Goal: Navigation & Orientation: Find specific page/section

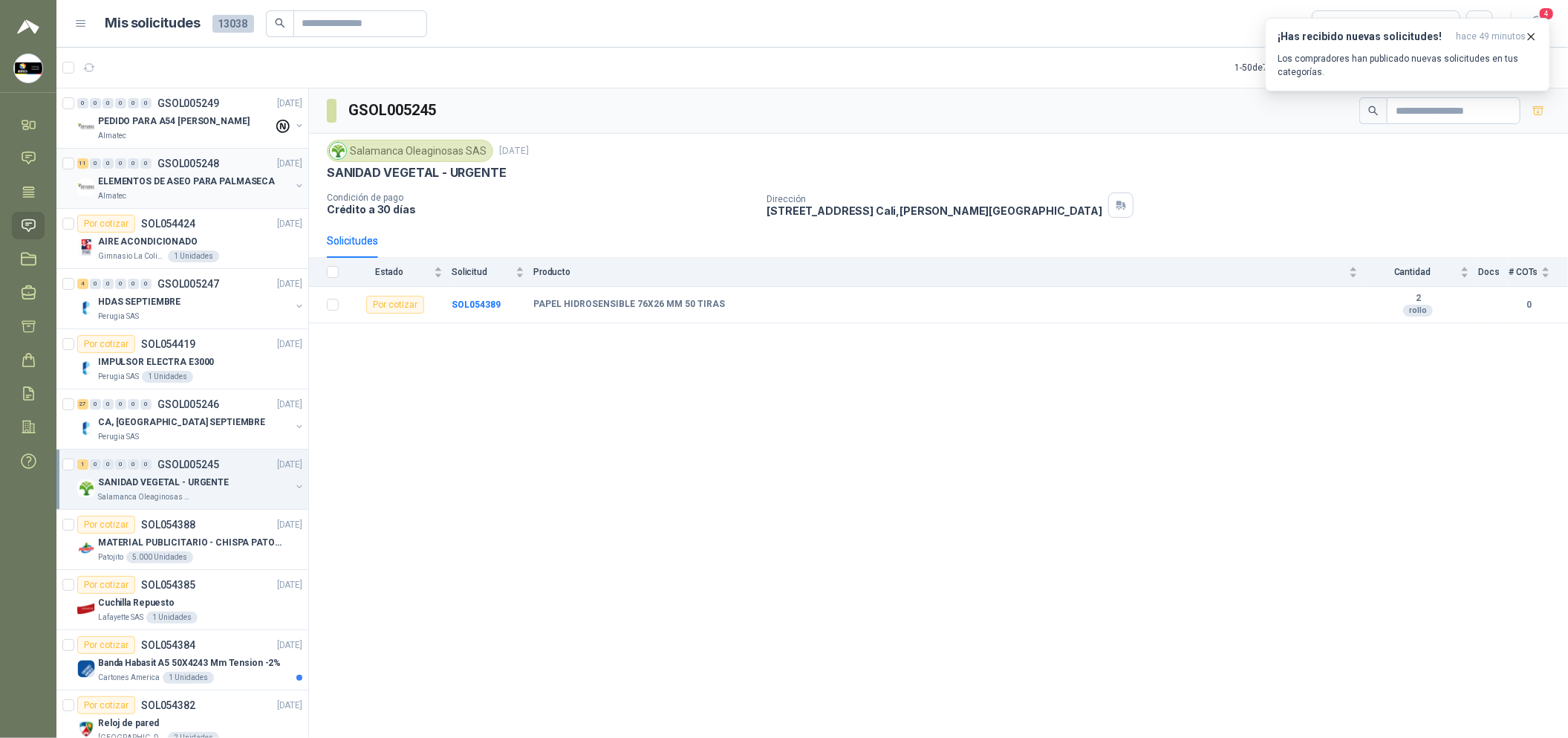
click at [219, 165] on div "11 0 0 0 0 0 GSOL005248 [DATE]" at bounding box center [191, 163] width 228 height 18
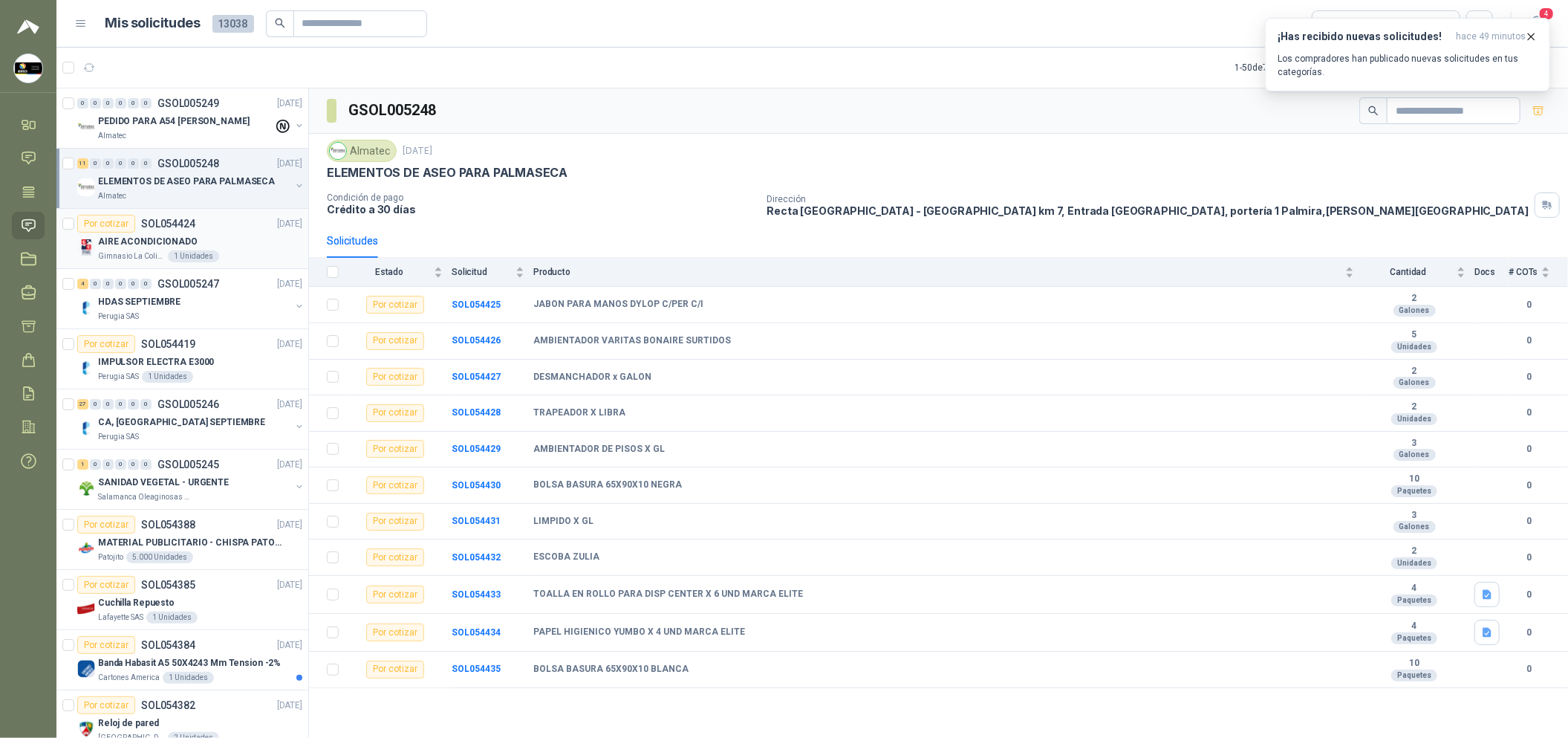
click at [244, 263] on div "Gimnasio La Colina 1 Unidades" at bounding box center [200, 257] width 205 height 12
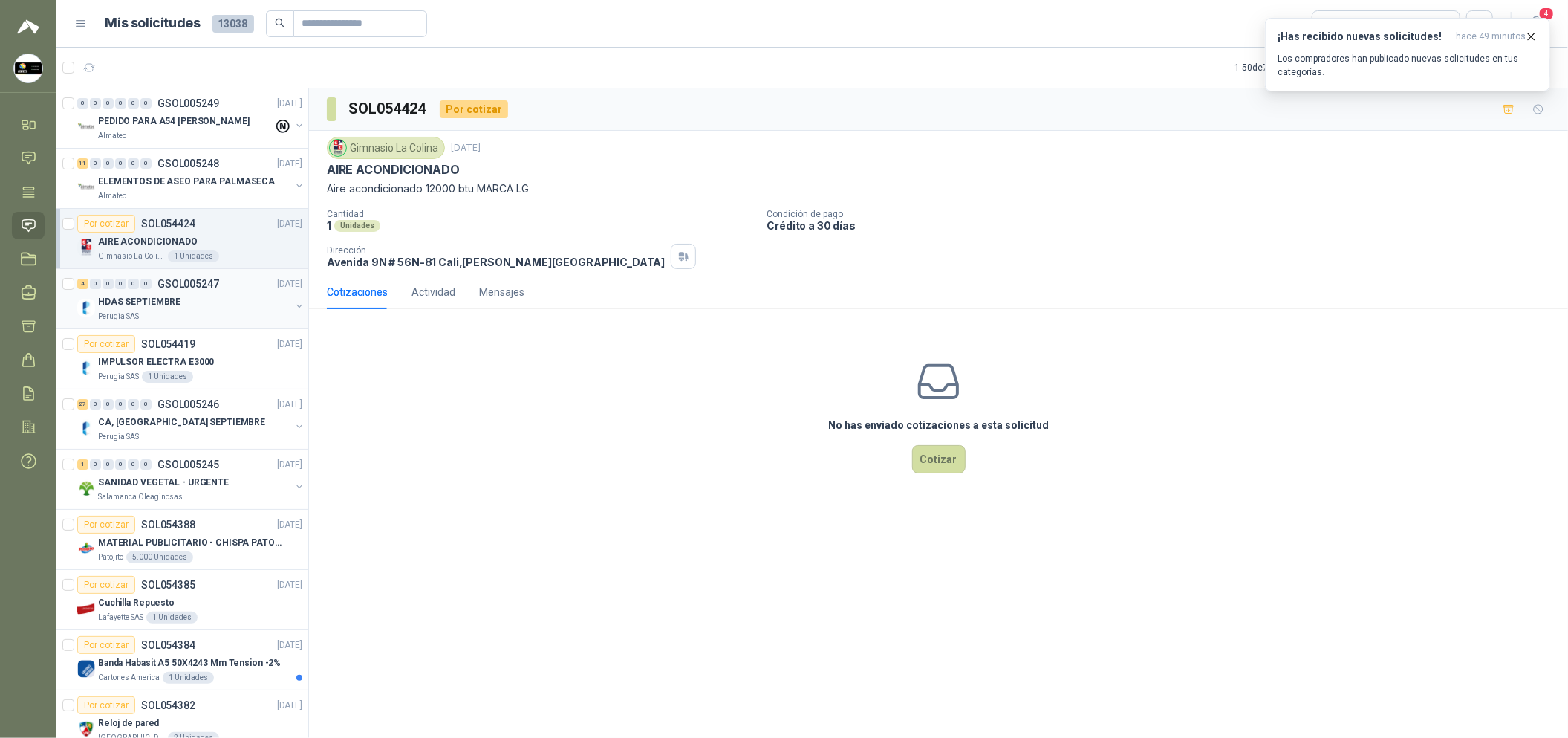
click at [208, 319] on div "Perugia SAS" at bounding box center [194, 317] width 193 height 12
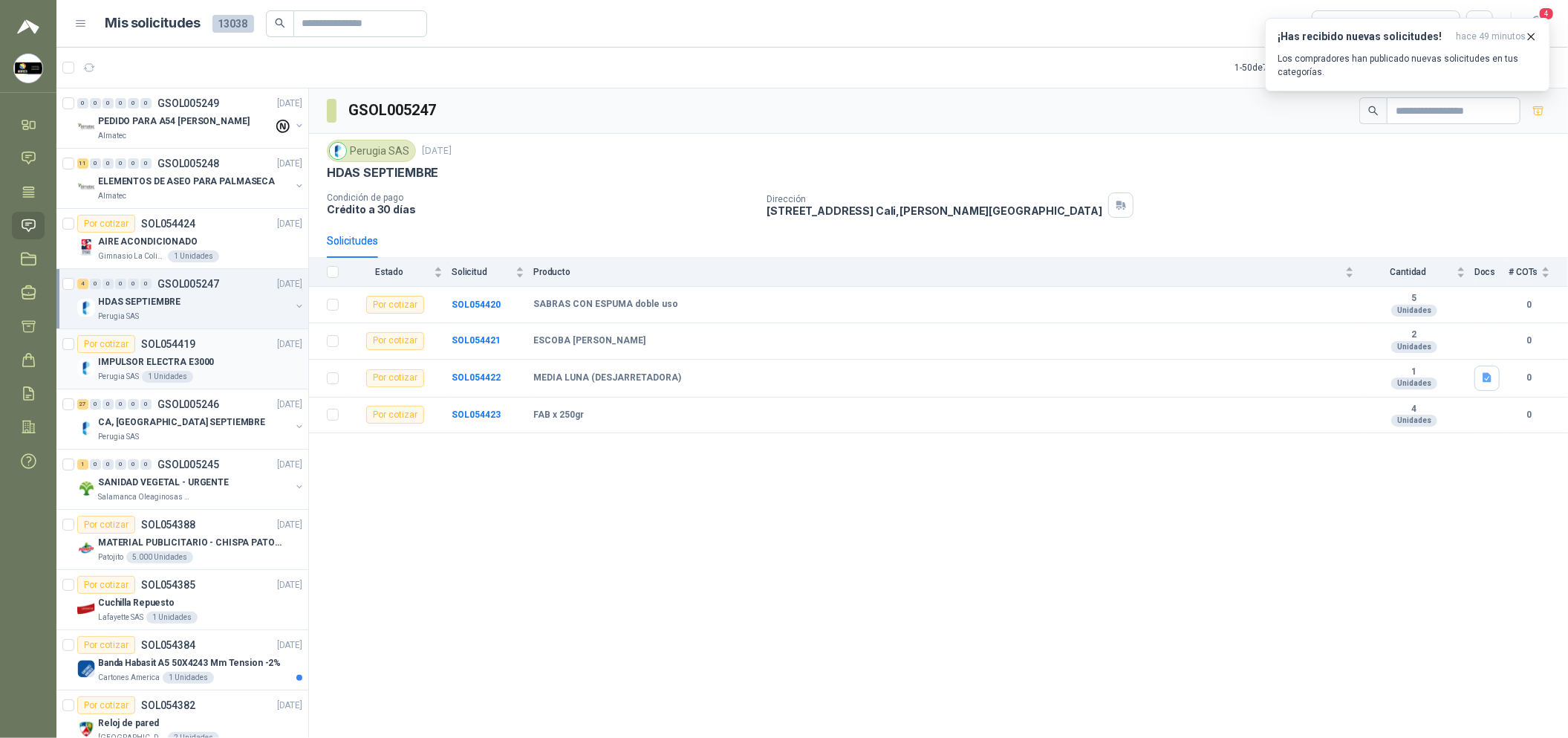
click at [221, 360] on div "IMPULSOR ELECTRA E3000" at bounding box center [200, 362] width 205 height 18
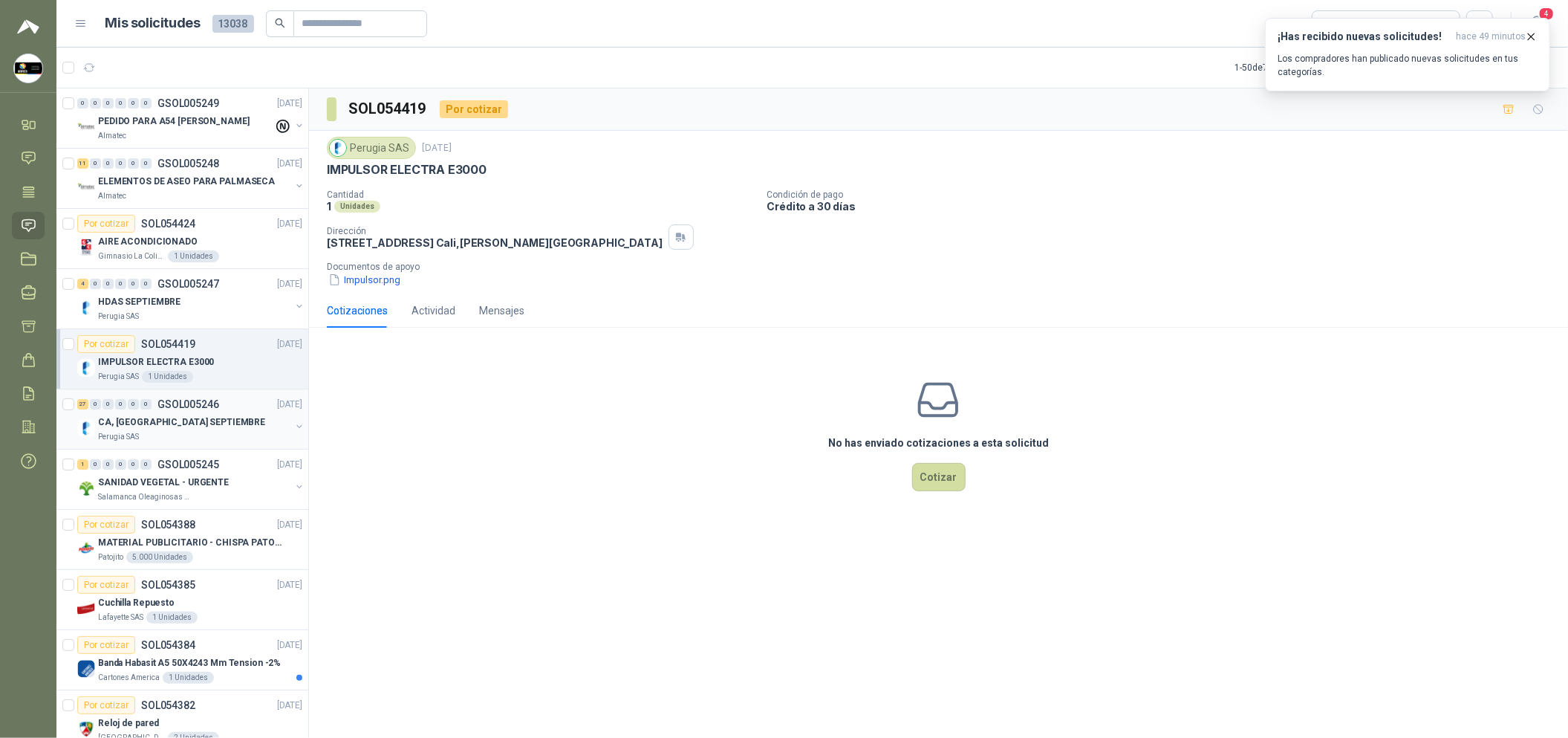
click at [240, 413] on div "CA, [GEOGRAPHIC_DATA] SEPTIEMBRE" at bounding box center [194, 422] width 193 height 18
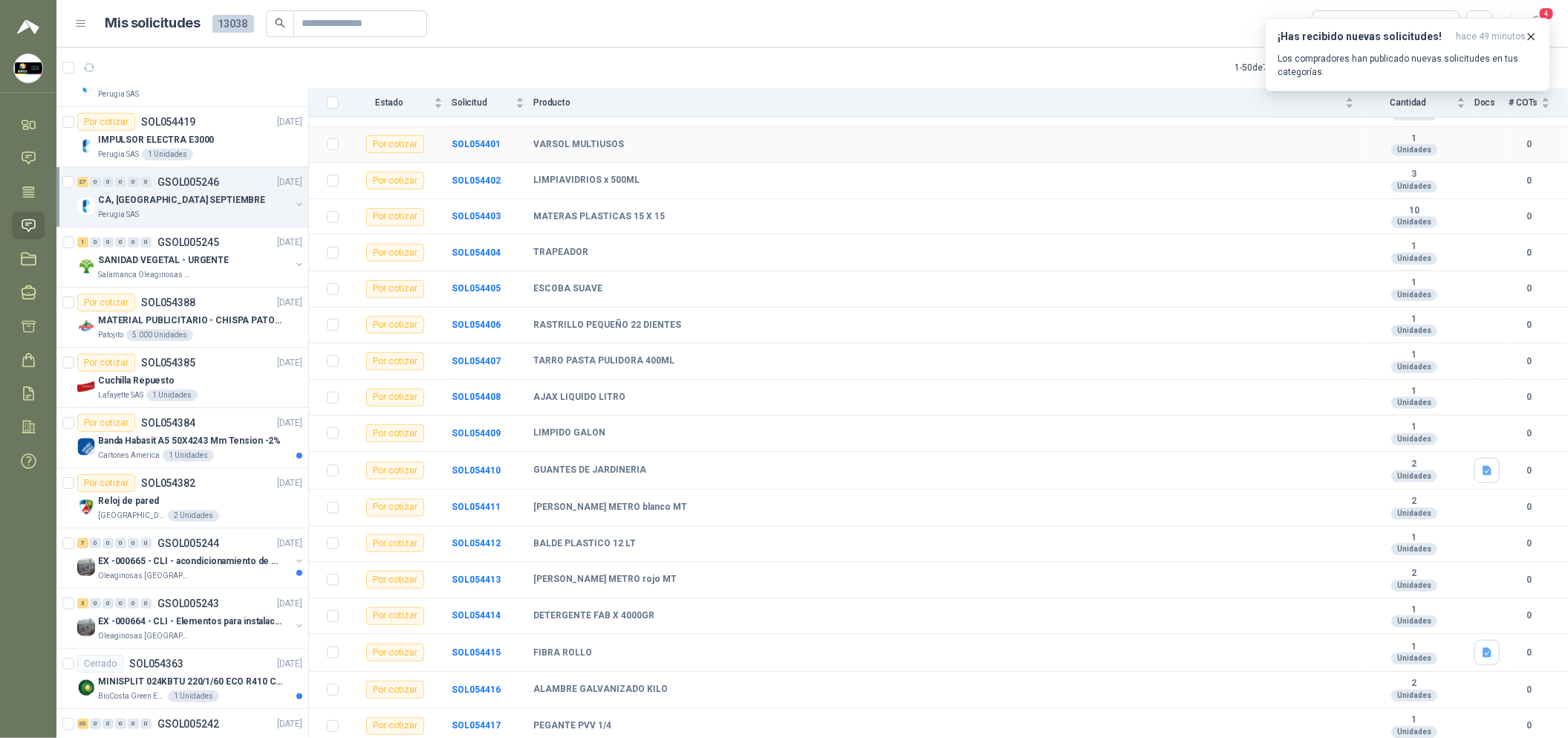
scroll to position [535, 0]
click at [240, 271] on div "Salamanca Oleaginosas SAS" at bounding box center [194, 275] width 193 height 12
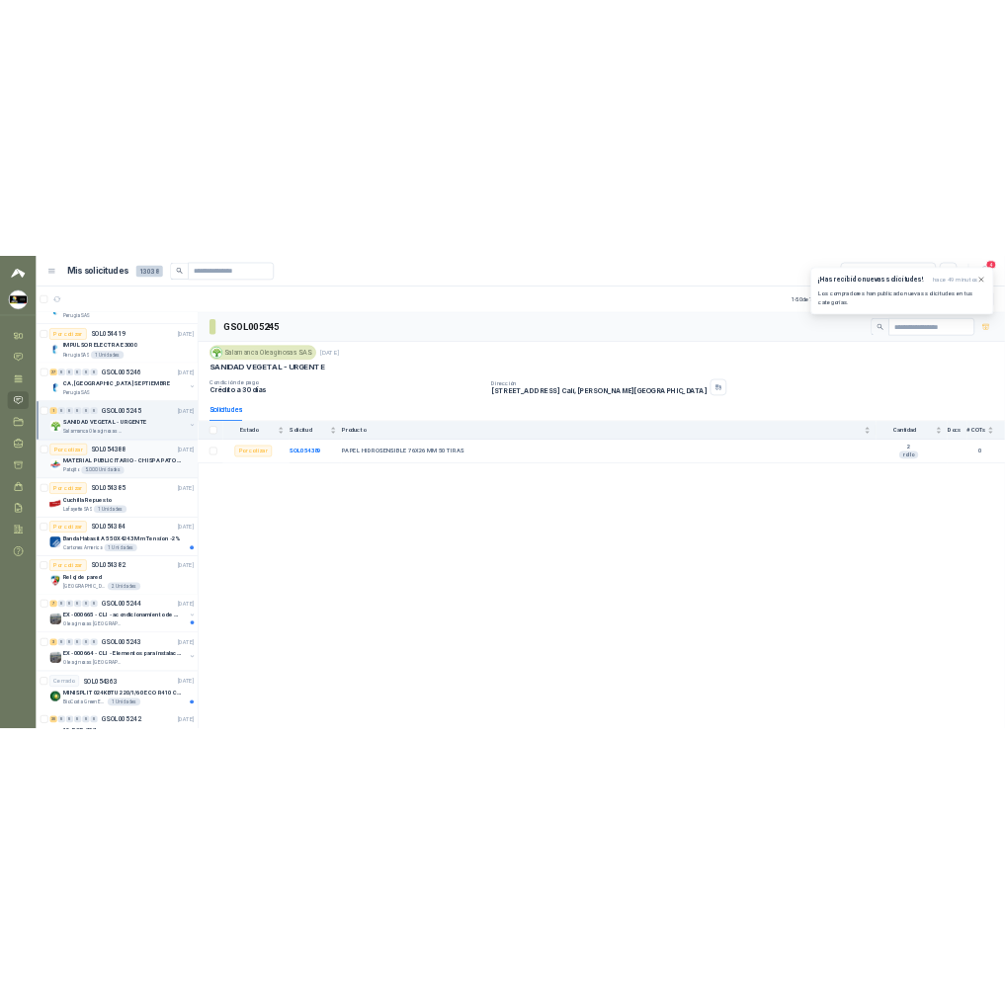
scroll to position [592, 0]
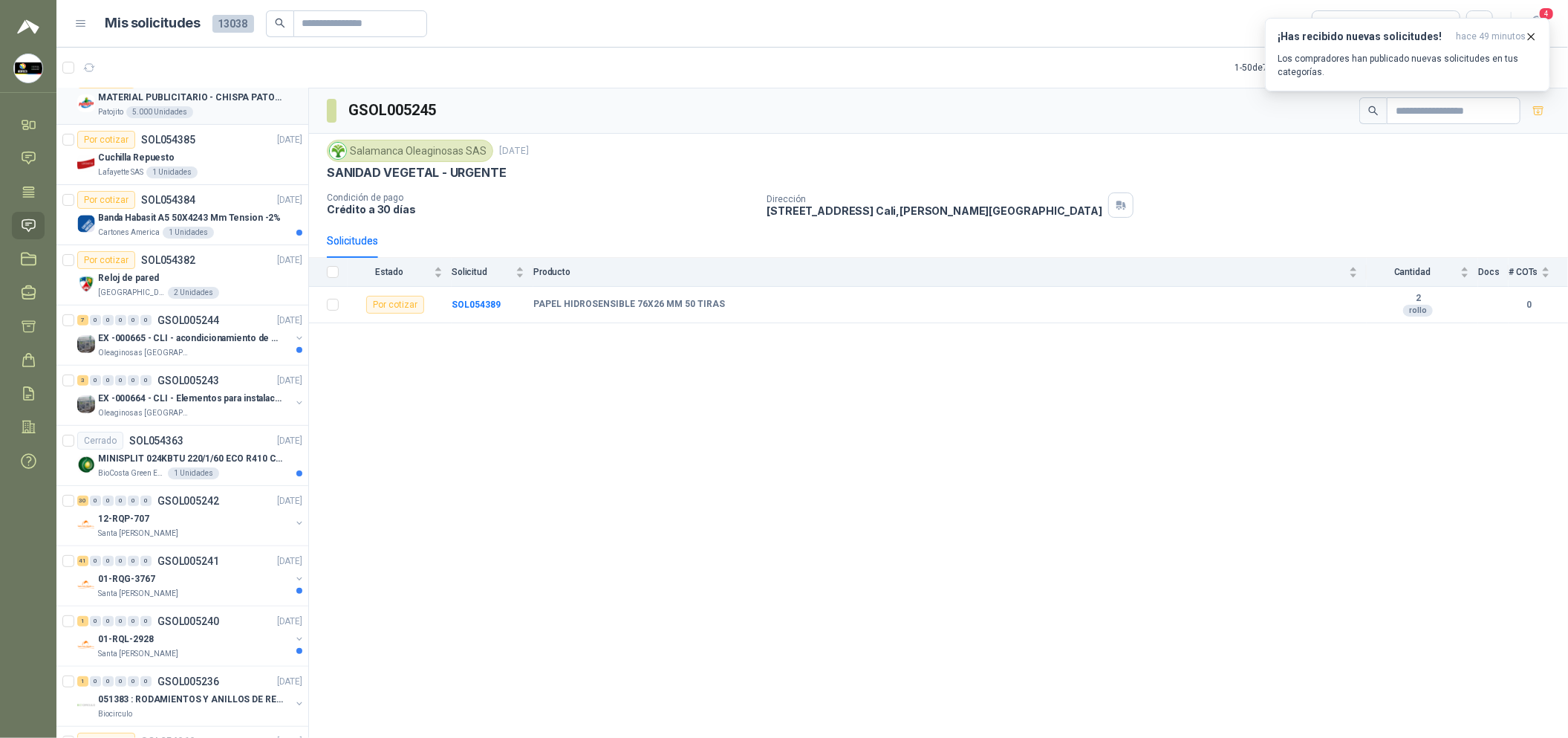
click at [242, 117] on article "Por cotizar SOL054388 [DATE] MATERIAL PUBLICITARIO - CHISPA PATOJITO VER ADJUNT…" at bounding box center [182, 95] width 252 height 60
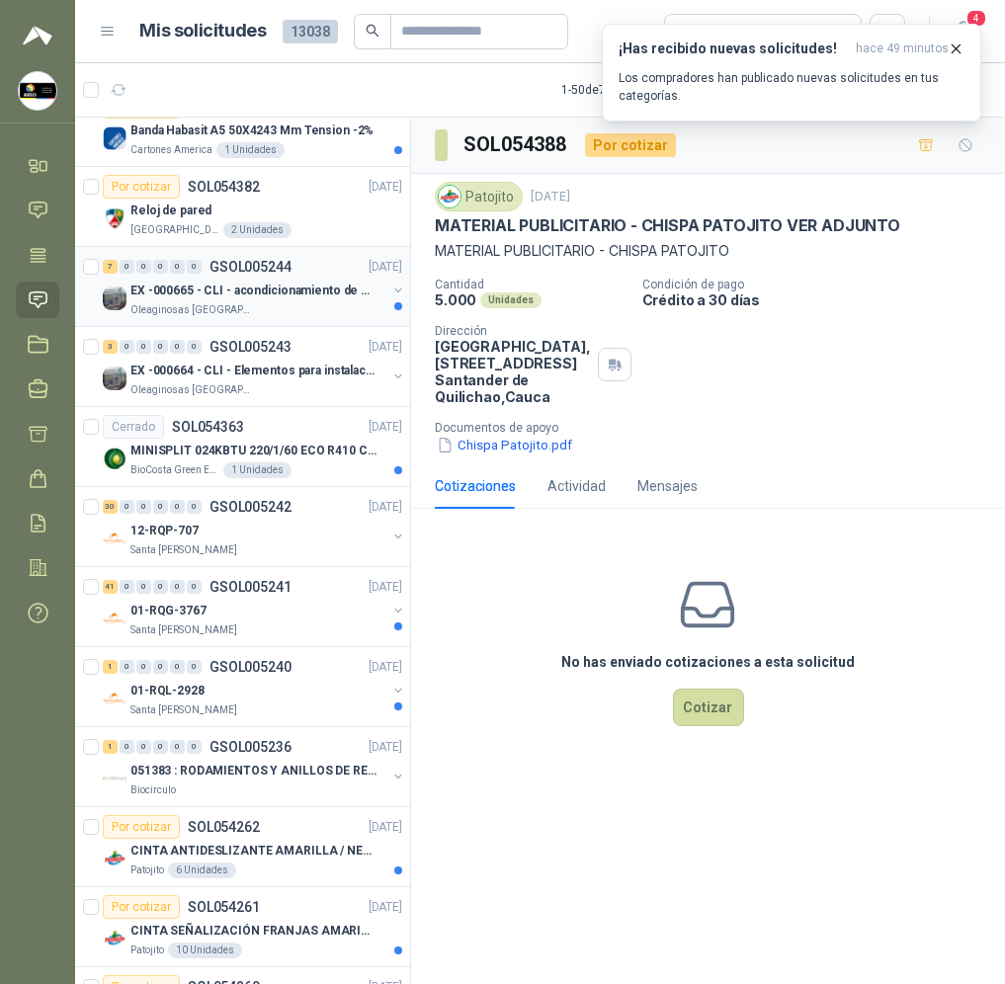
scroll to position [444, 0]
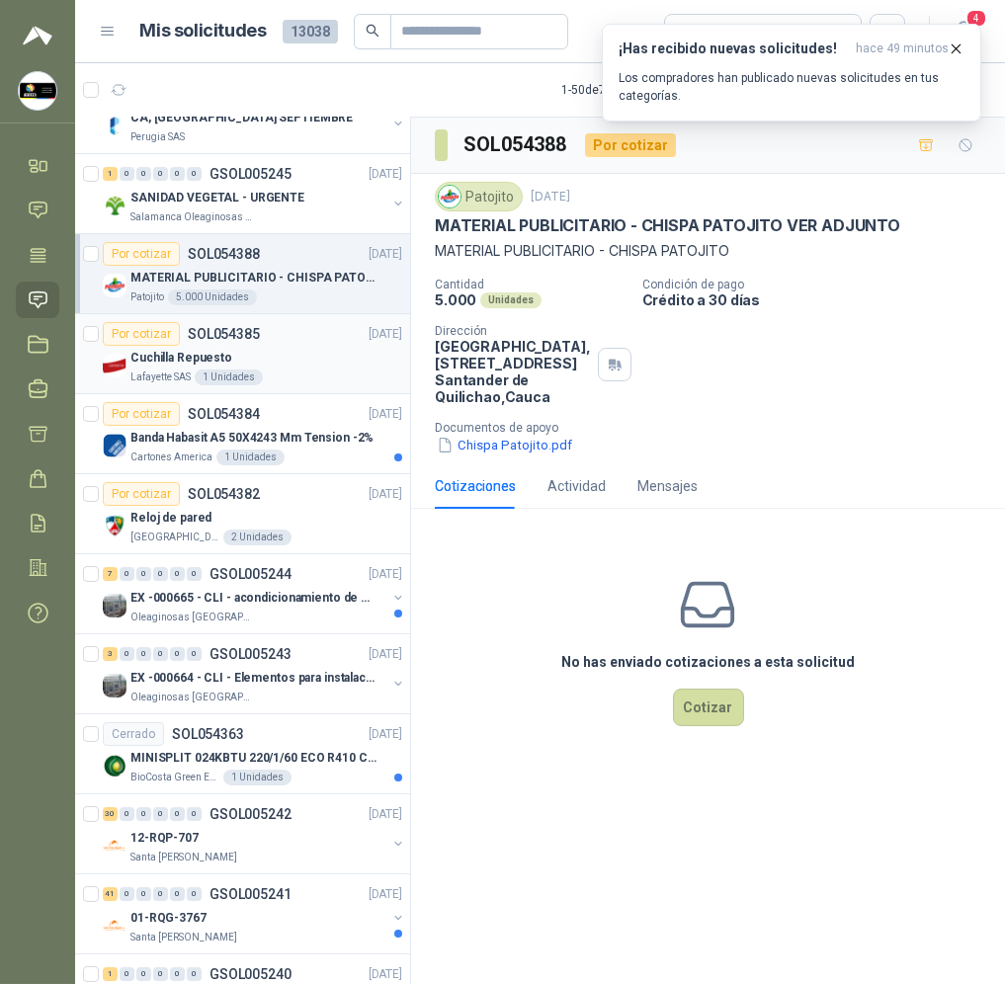
click at [300, 371] on div "Lafayette SAS 1 Unidades" at bounding box center [266, 377] width 272 height 16
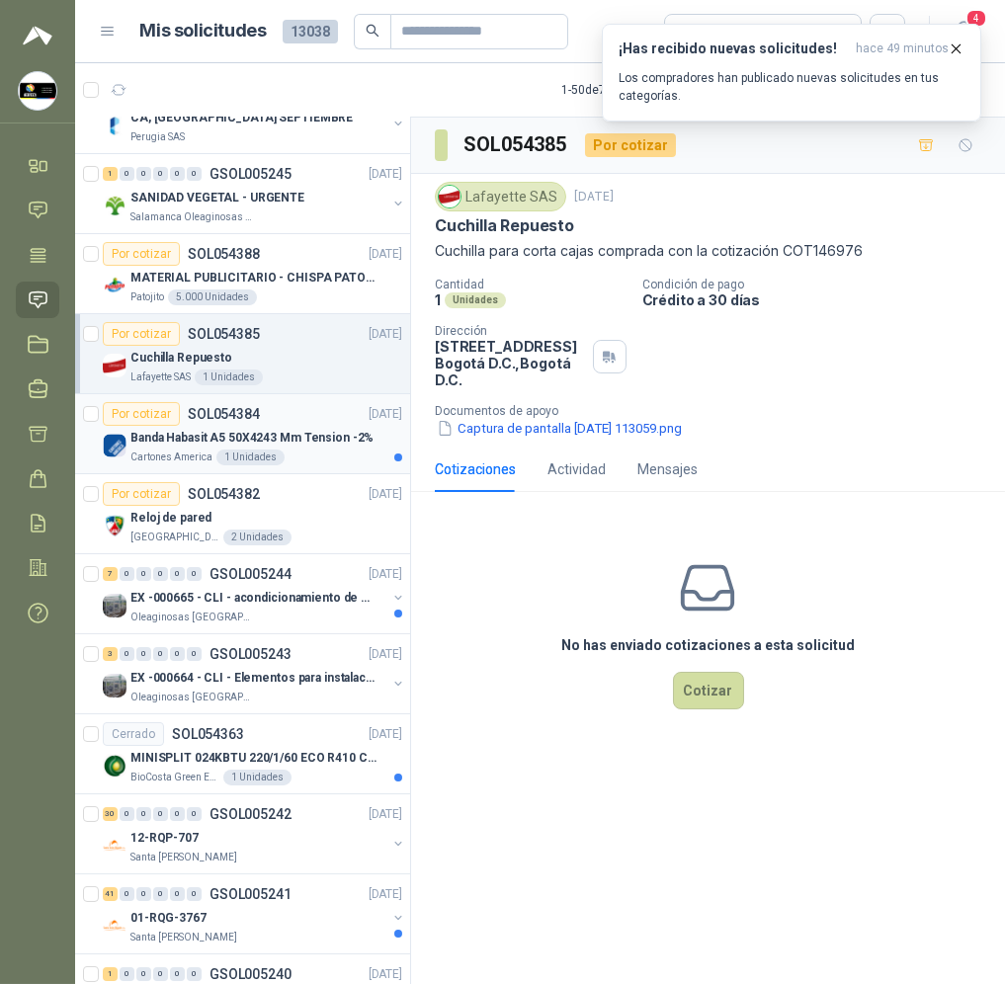
click at [323, 429] on p "Banda Habasit A5 50X4243 Mm Tension -2%" at bounding box center [251, 438] width 243 height 19
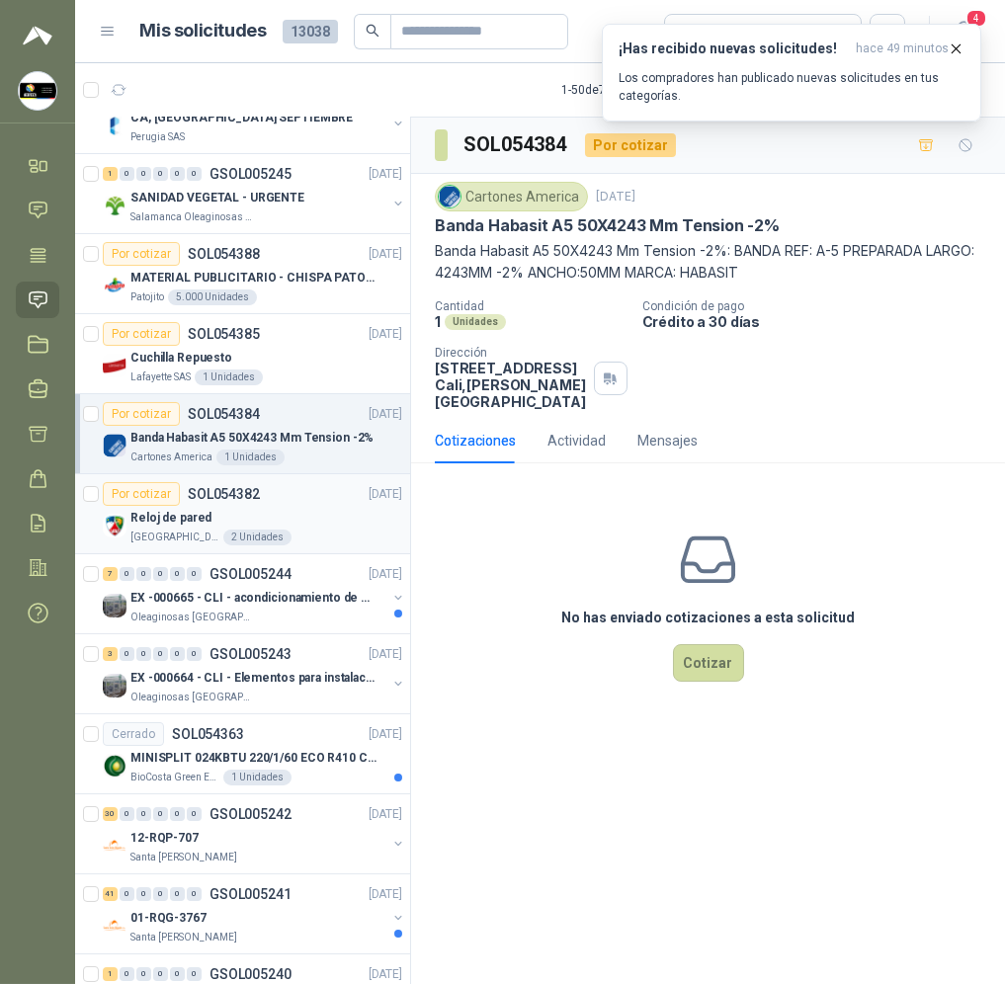
click at [320, 520] on div "Reloj de pared" at bounding box center [266, 518] width 272 height 24
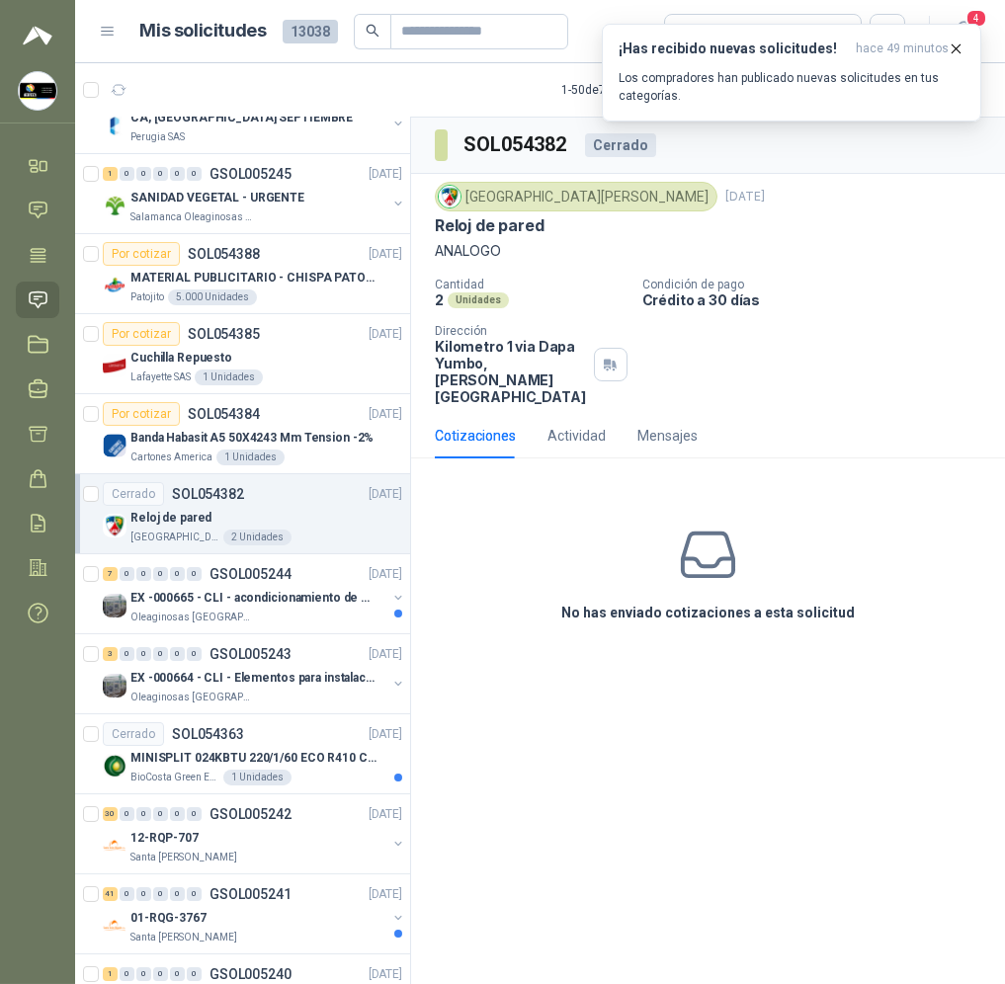
click at [320, 521] on div "Reloj de pared" at bounding box center [266, 518] width 272 height 24
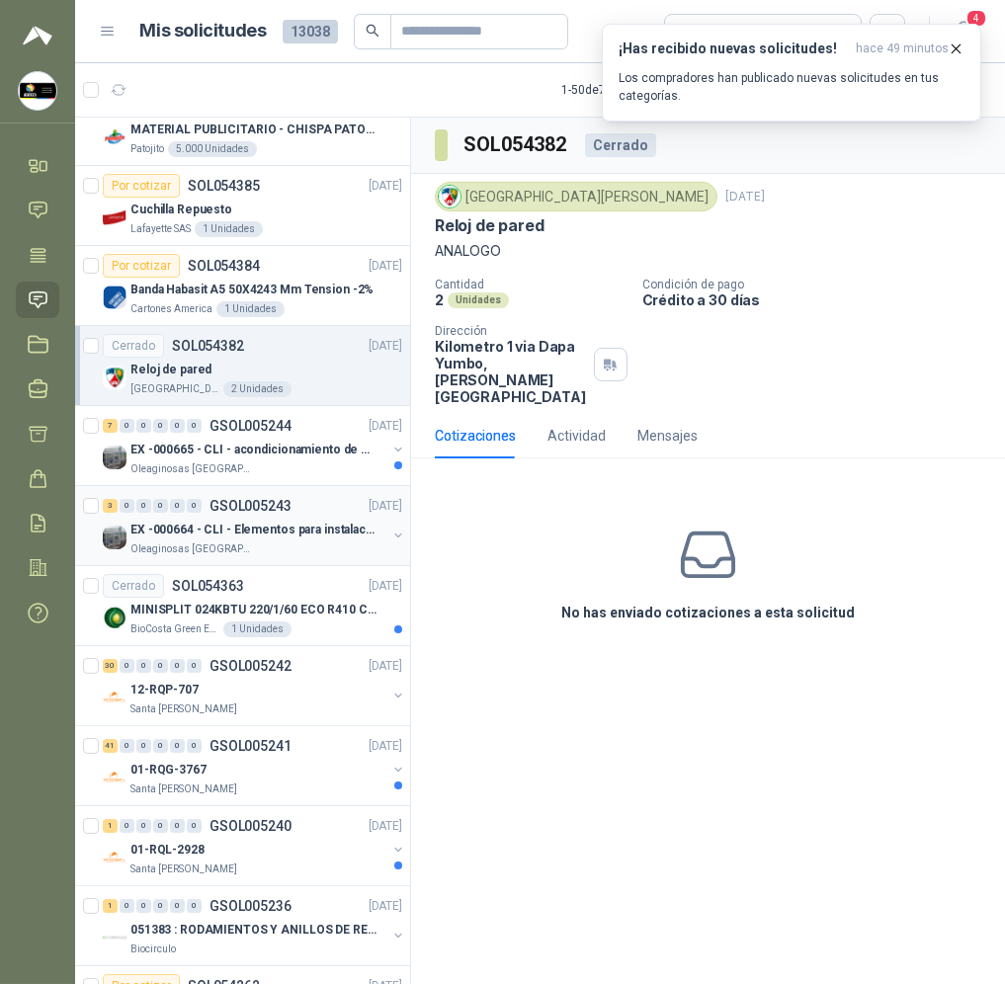
click at [341, 486] on div "3 0 0 0 0 0 GSOL005243 [DATE] EX -000664 - CLI - Elementos para instalacion de …" at bounding box center [242, 526] width 335 height 80
click at [341, 484] on div "7 0 0 0 0 0 GSOL005244 [DATE] EX -000665 - CLI - acondicionamiento de caja para…" at bounding box center [242, 446] width 335 height 80
click at [951, 46] on icon "button" at bounding box center [955, 49] width 17 height 17
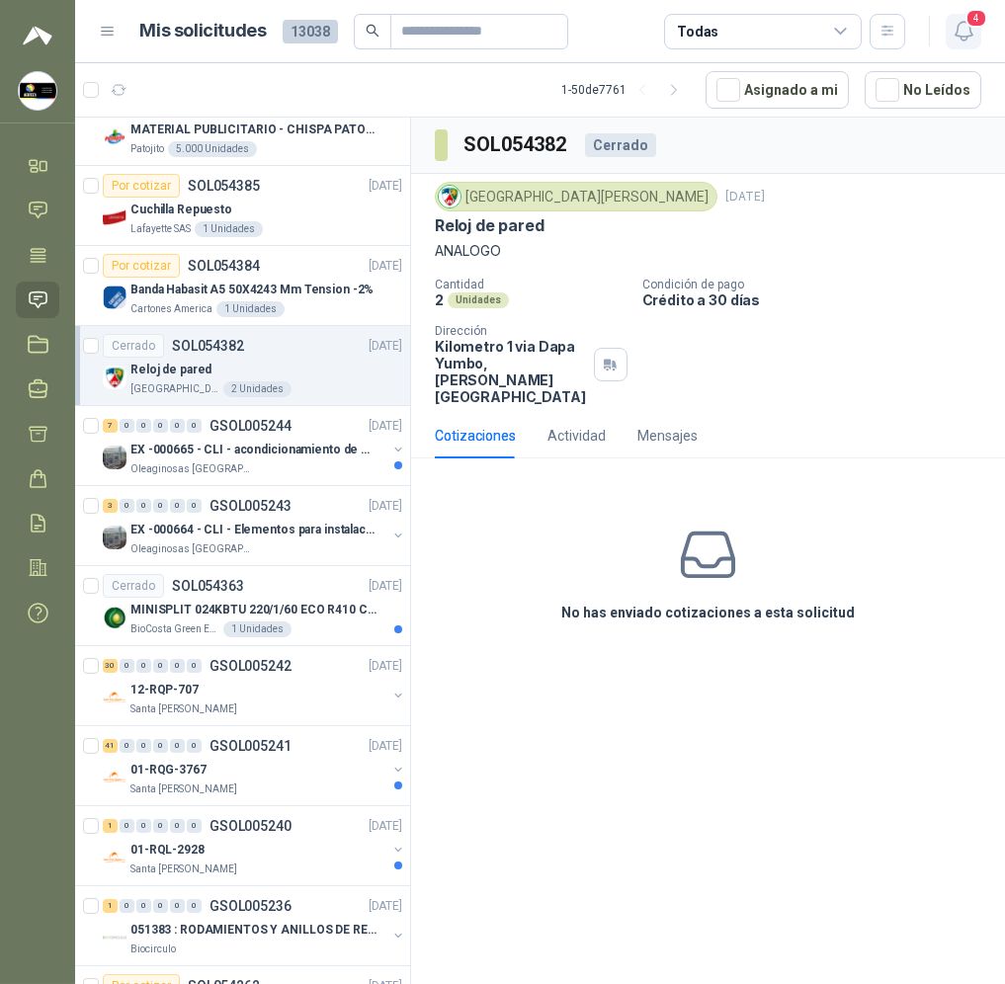
click at [956, 35] on icon "button" at bounding box center [962, 31] width 17 height 19
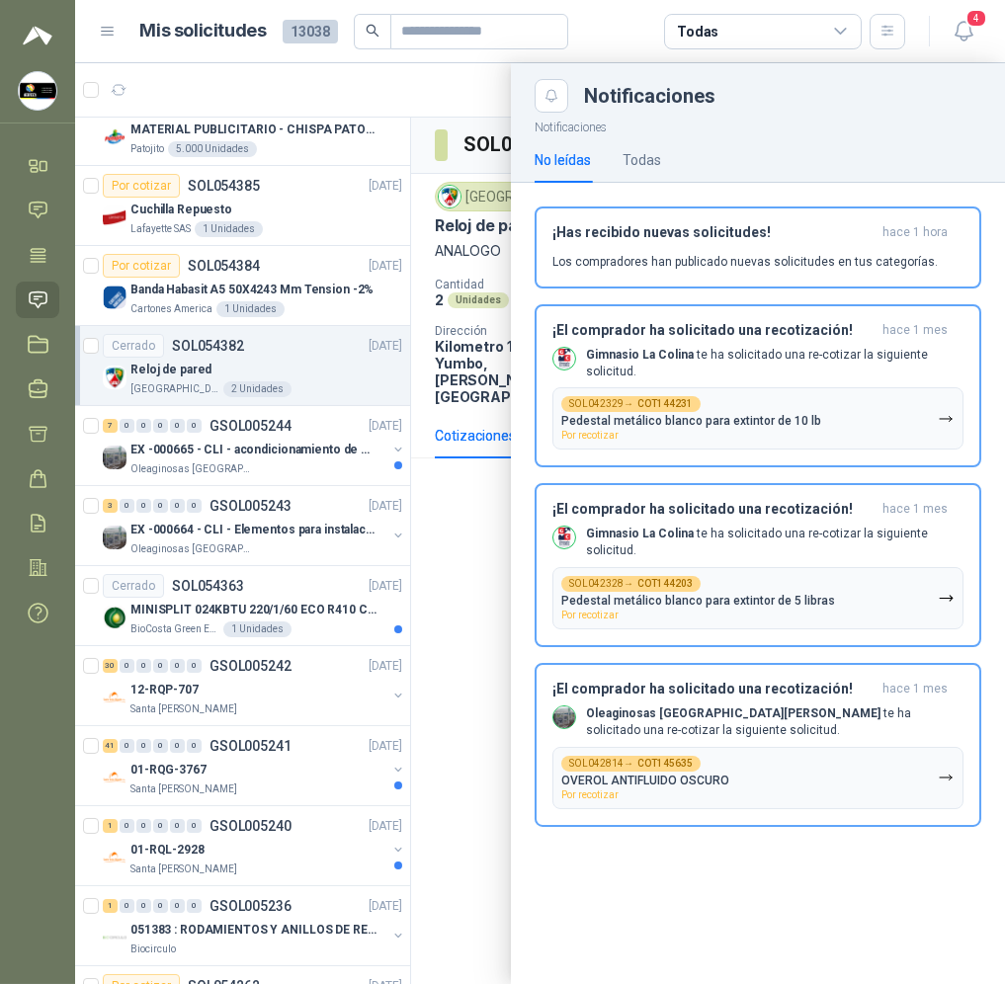
click at [449, 638] on div at bounding box center [540, 523] width 930 height 921
